Goal: Information Seeking & Learning: Find specific fact

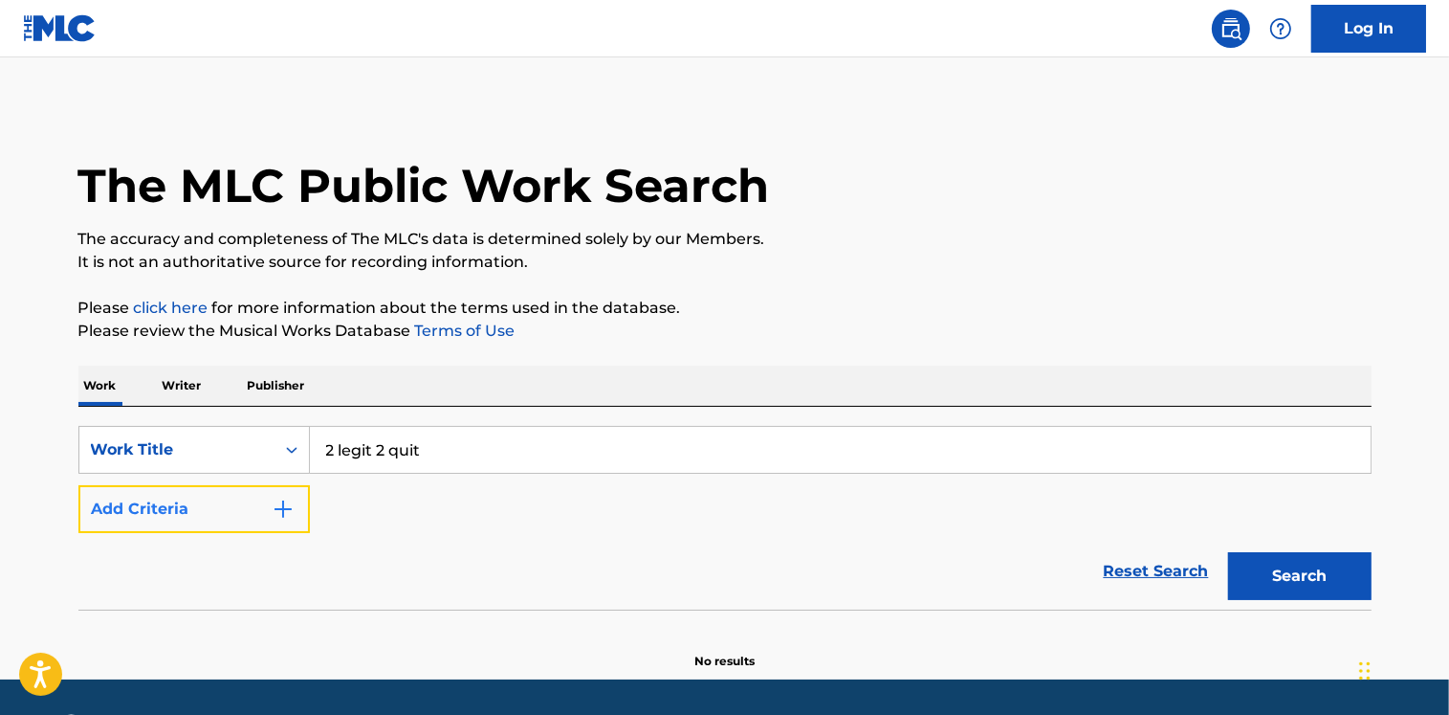
click at [278, 502] on img "Search Form" at bounding box center [283, 508] width 23 height 23
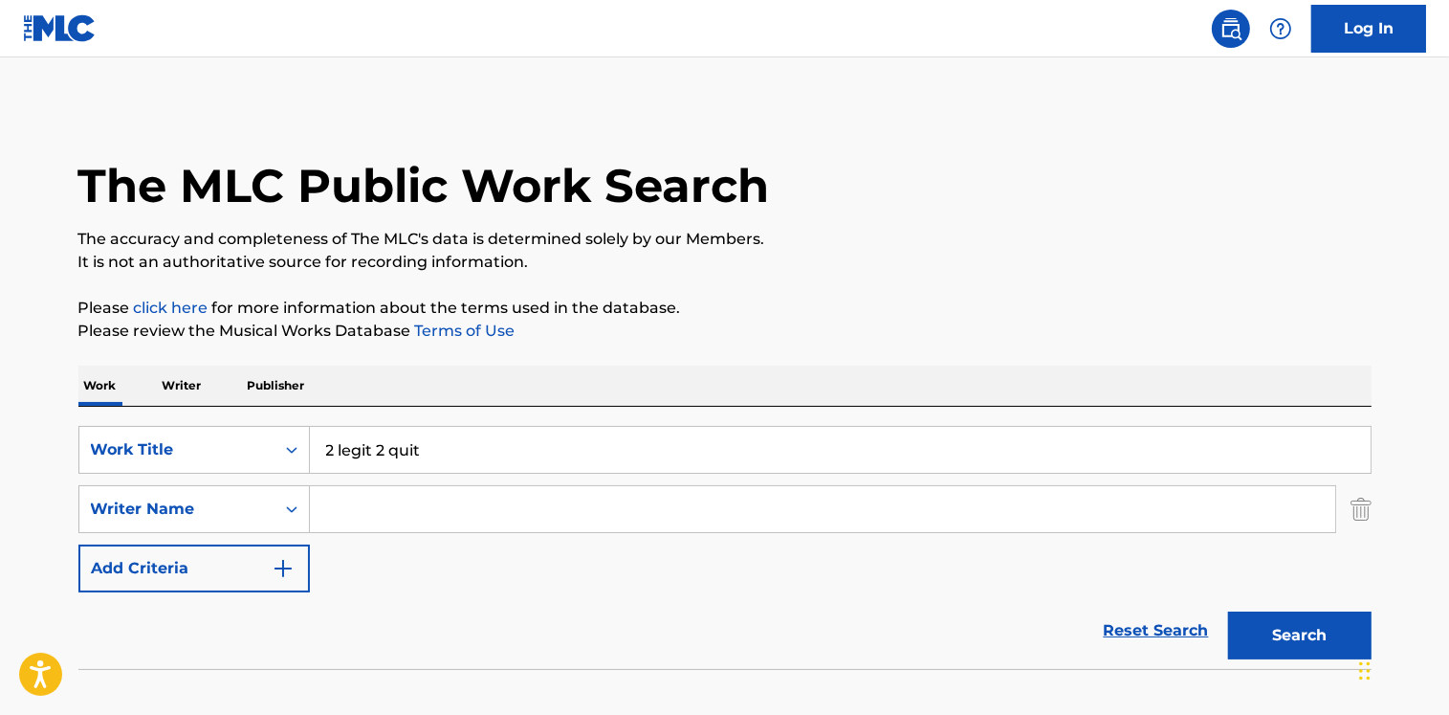
click at [342, 504] on input "Search Form" at bounding box center [822, 509] width 1025 height 46
type input "[PERSON_NAME]"
click at [1228, 611] on button "Search" at bounding box center [1299, 635] width 143 height 48
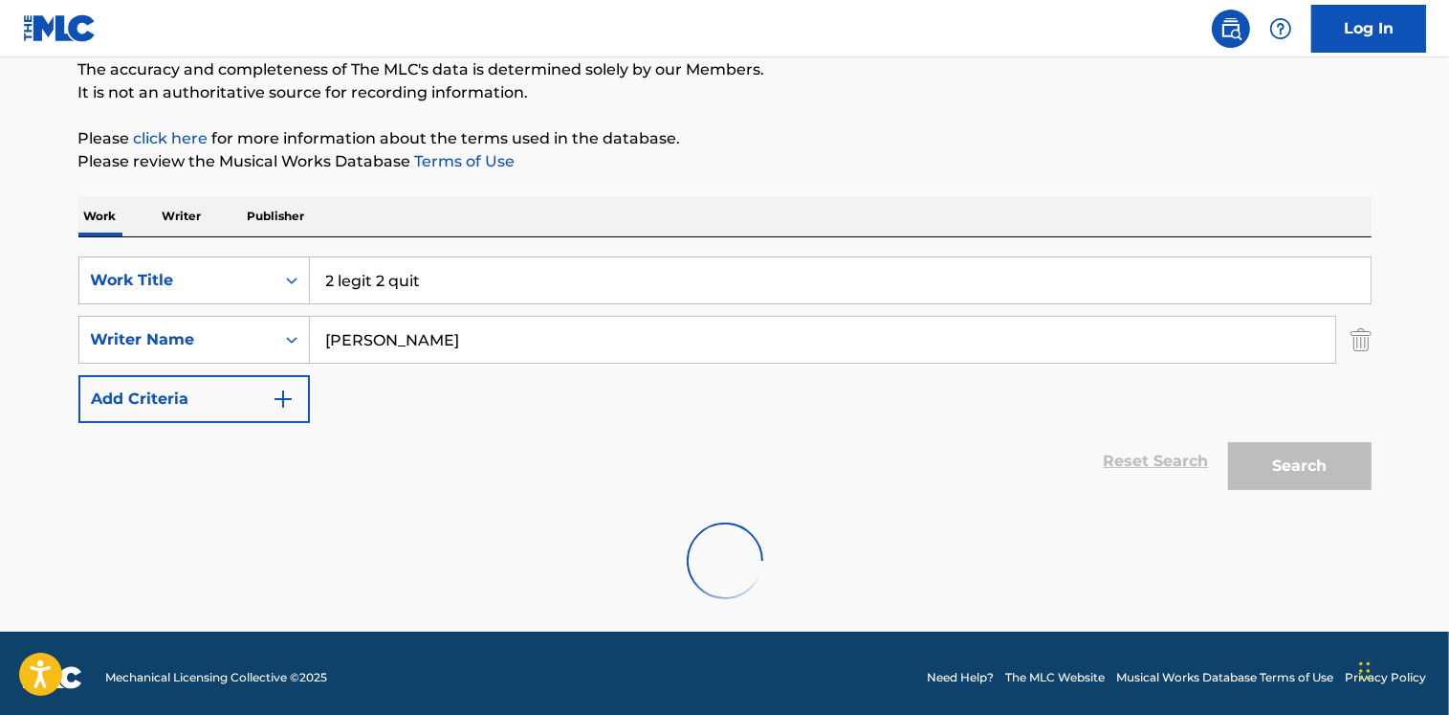
scroll to position [177, 0]
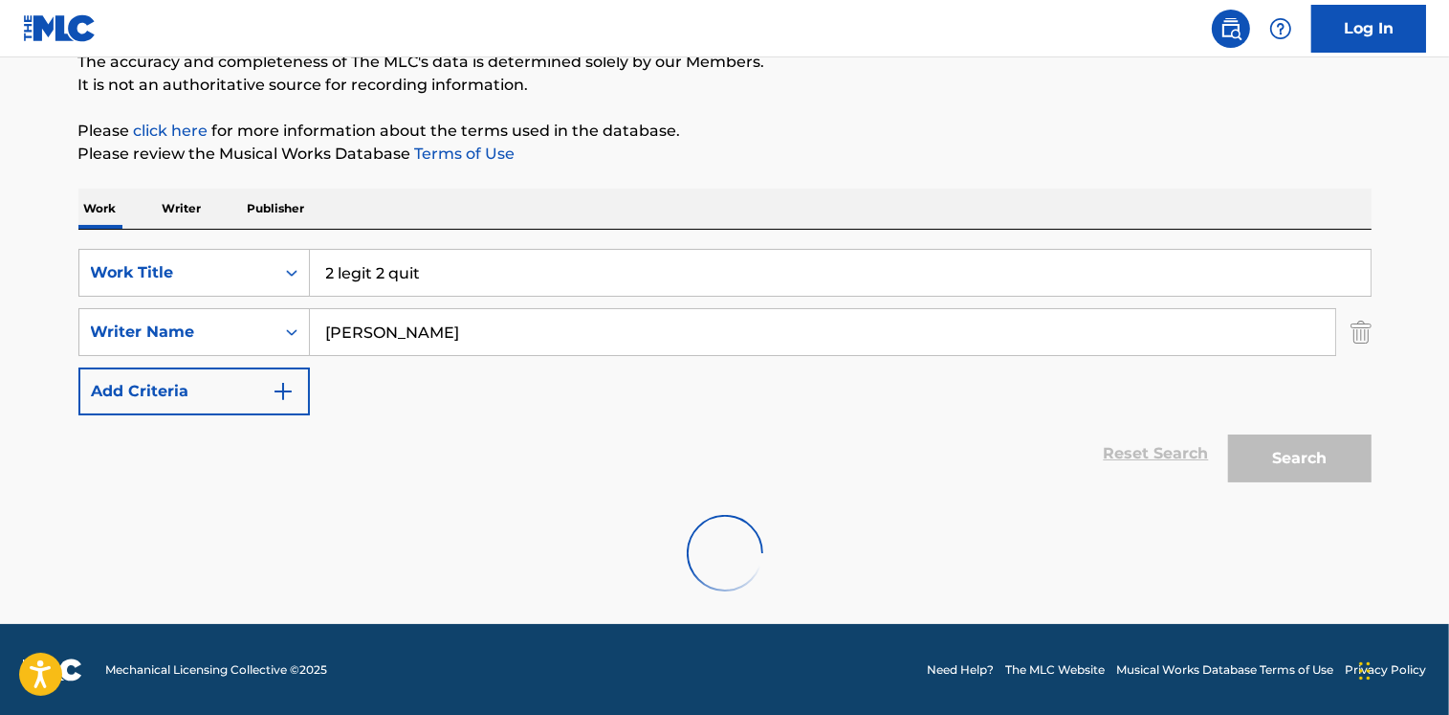
click at [401, 331] on input "[PERSON_NAME]" at bounding box center [822, 332] width 1025 height 46
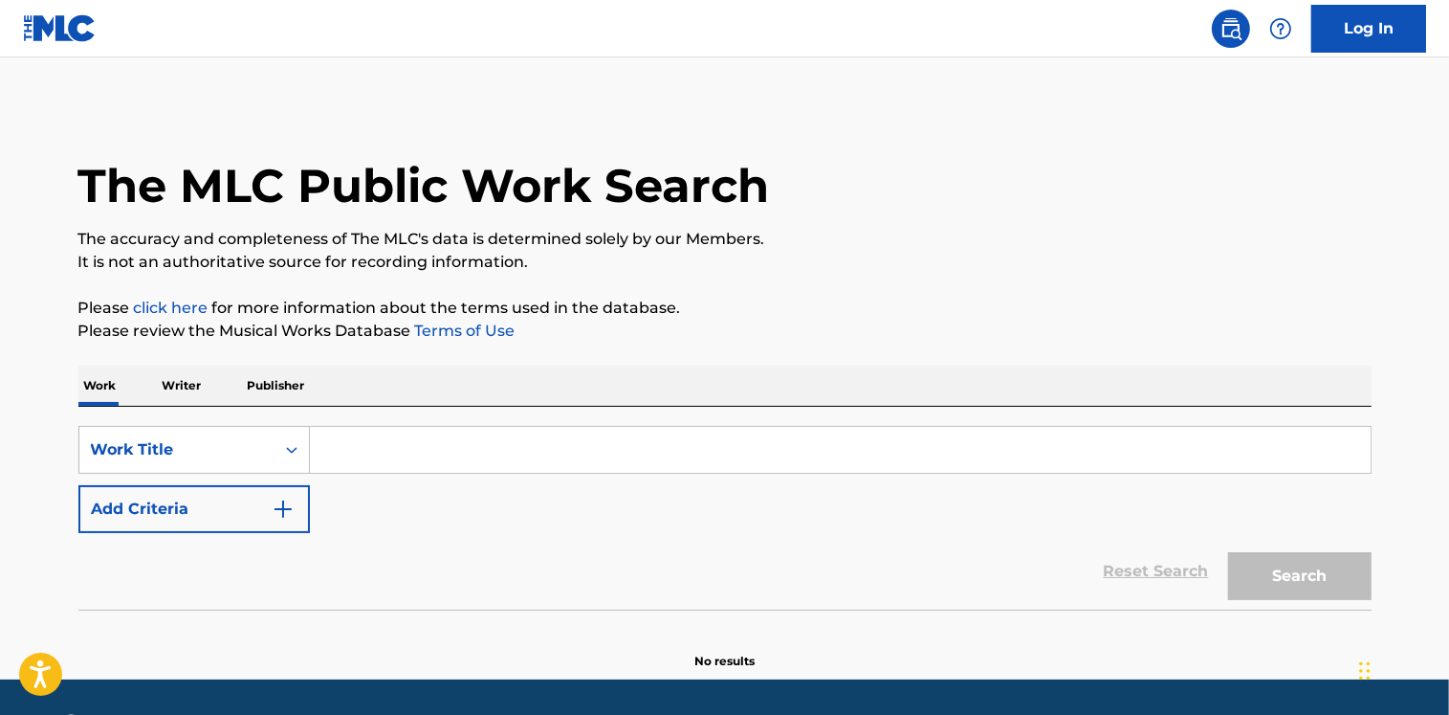
click at [363, 471] on input "Search Form" at bounding box center [840, 450] width 1061 height 46
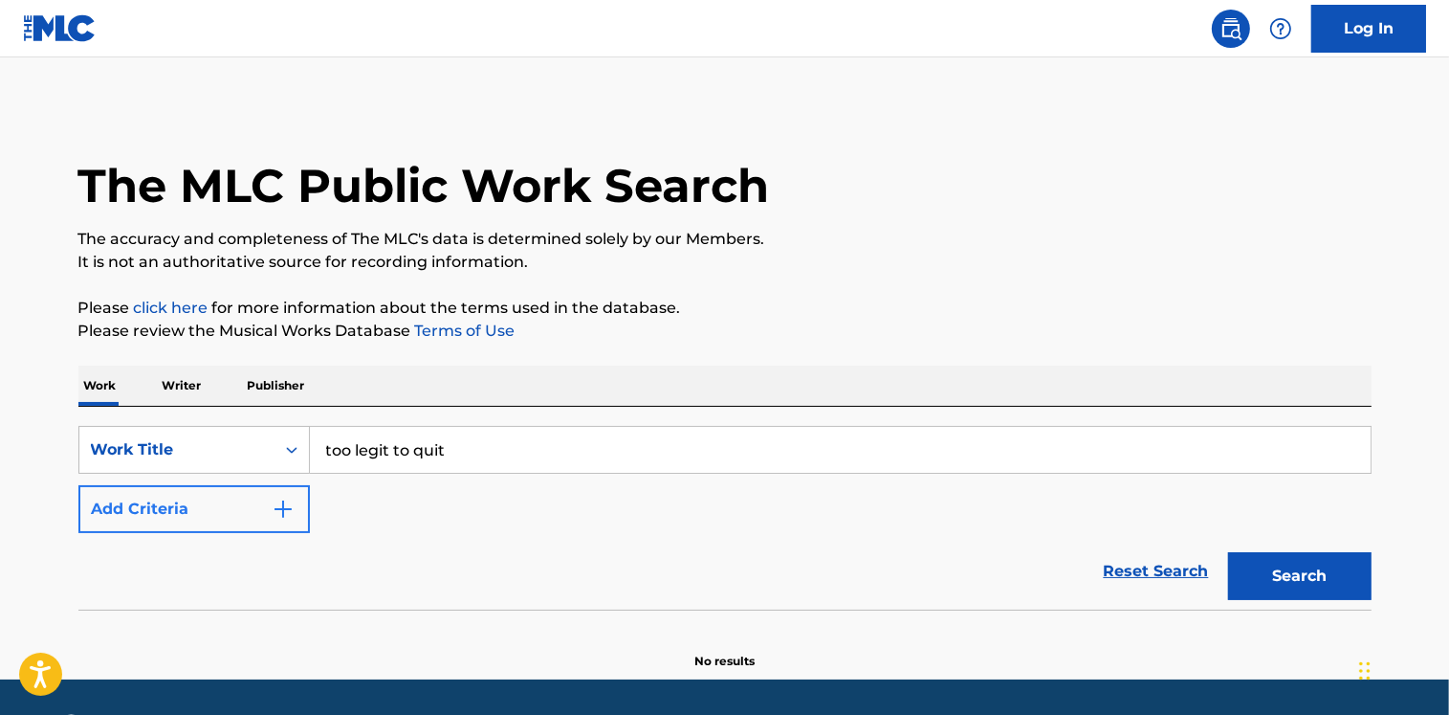
type input "too legit to quit"
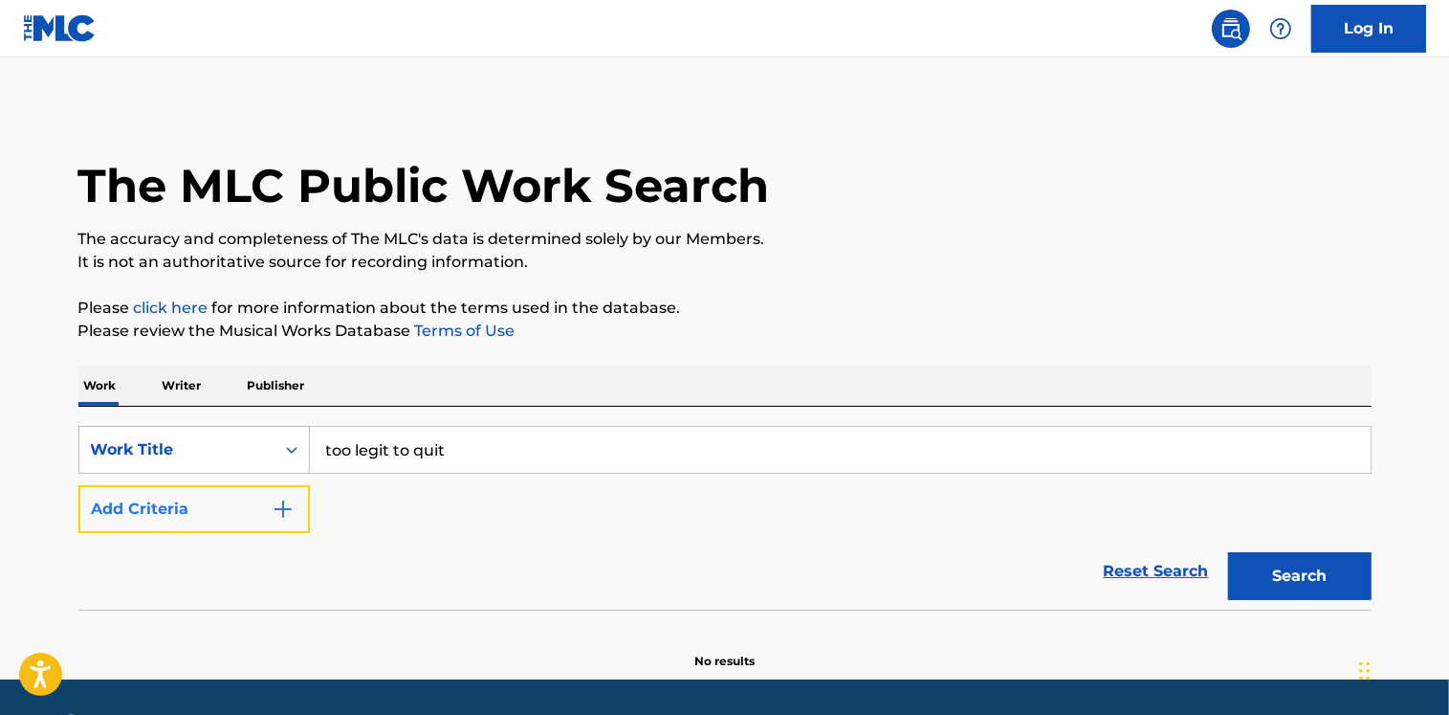
click at [289, 514] on img "Search Form" at bounding box center [283, 508] width 23 height 23
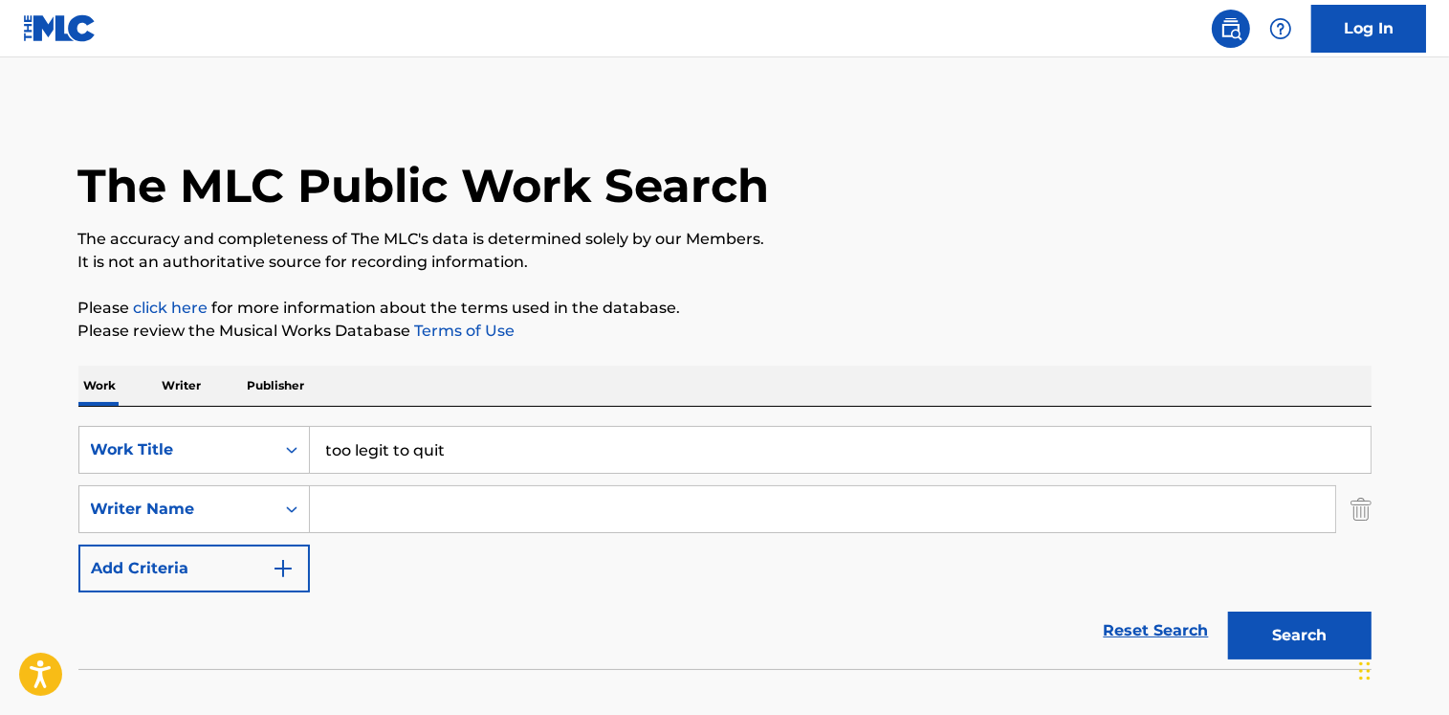
click at [312, 505] on input "Search Form" at bounding box center [822, 509] width 1025 height 46
type input "[PERSON_NAME]"
click at [1272, 634] on button "Search" at bounding box center [1299, 635] width 143 height 48
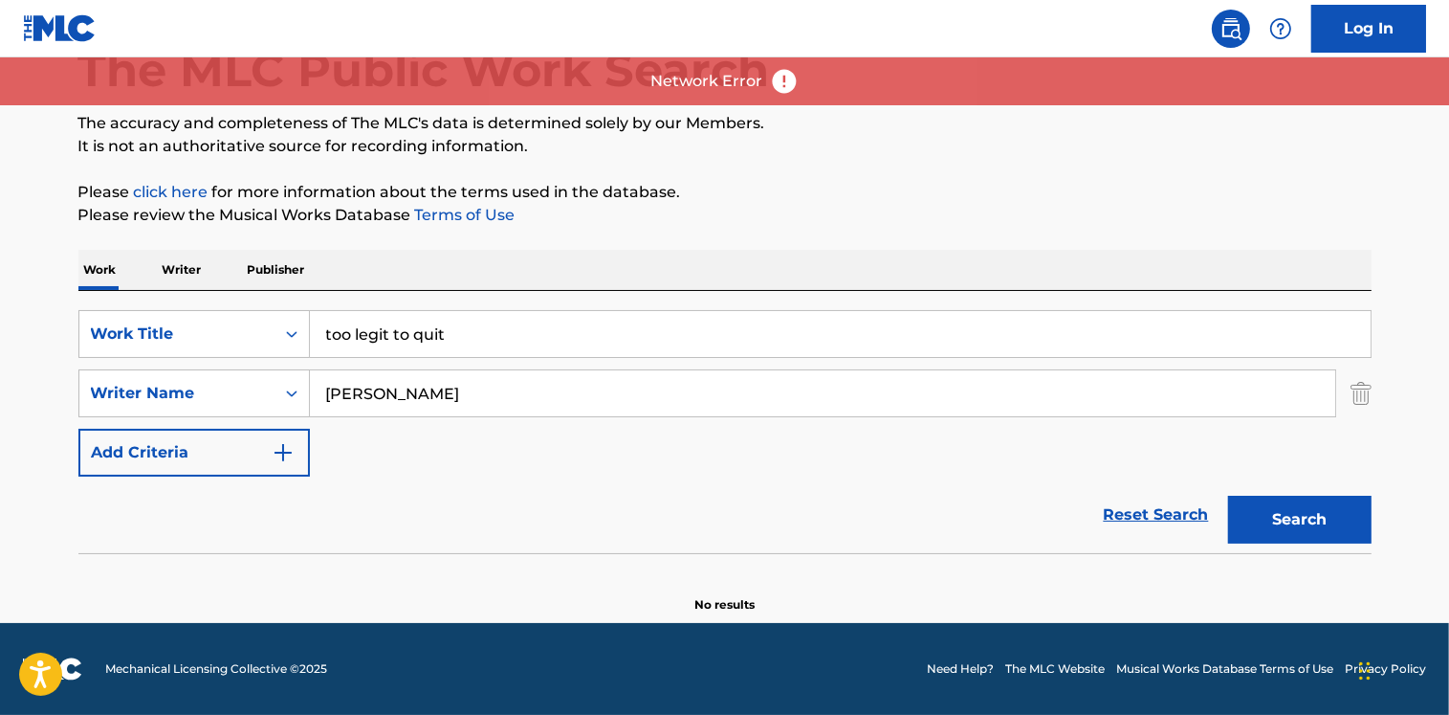
scroll to position [115, 0]
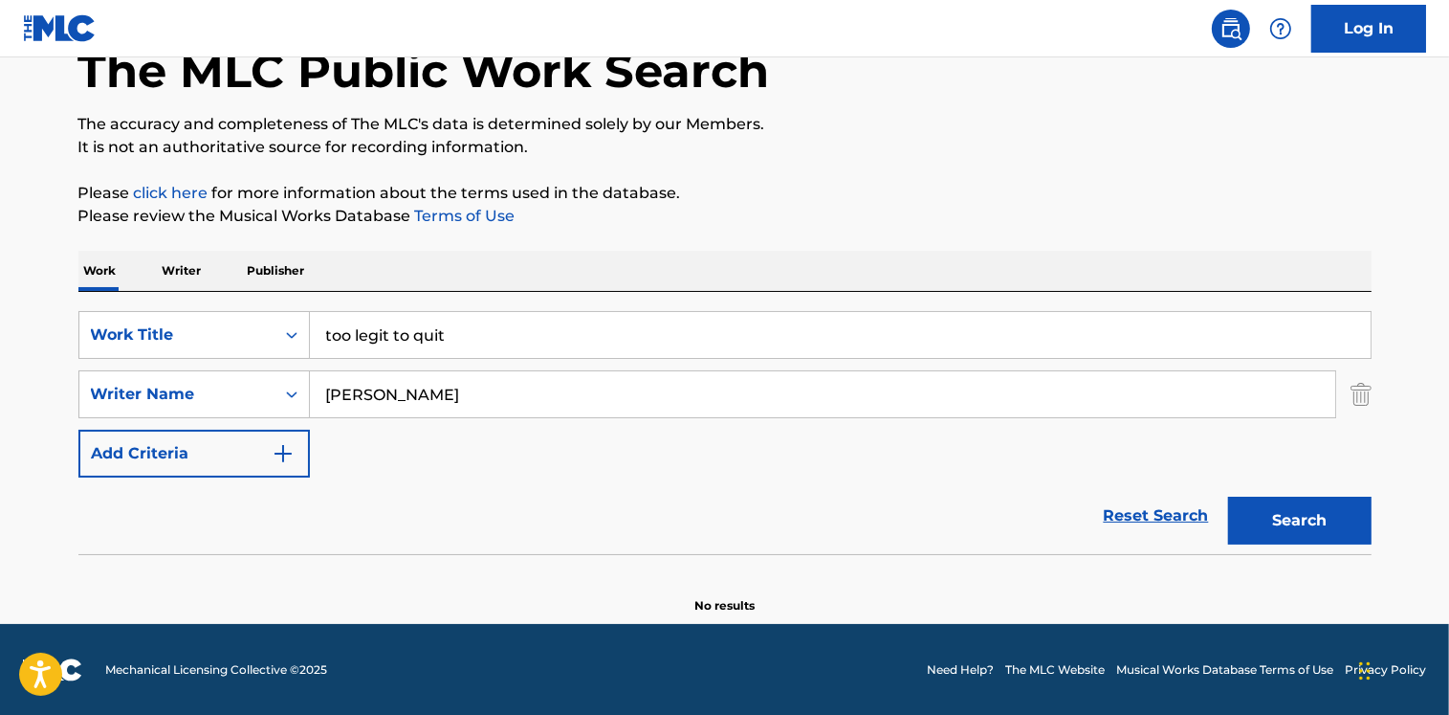
click at [340, 338] on input "too legit to quit" at bounding box center [840, 335] width 1061 height 46
click at [379, 332] on input "2legit to quit" at bounding box center [840, 335] width 1061 height 46
click at [332, 330] on input "2legit 2 quit" at bounding box center [840, 335] width 1061 height 46
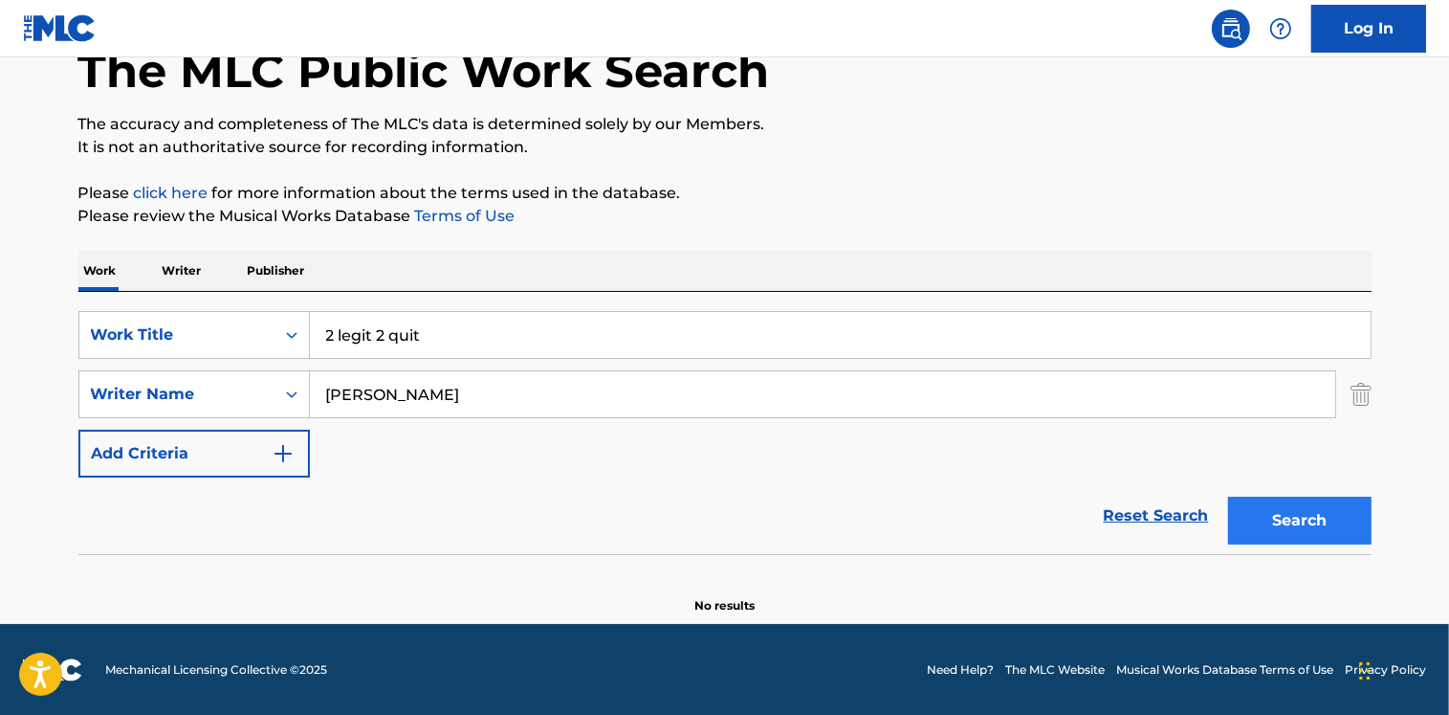
type input "2 legit 2 quit"
click at [1310, 520] on button "Search" at bounding box center [1299, 520] width 143 height 48
